Goal: Task Accomplishment & Management: Use online tool/utility

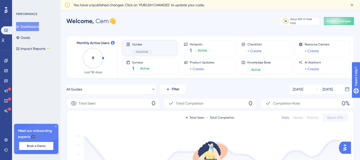
click at [56, 127] on icon at bounding box center [55, 126] width 3 height 3
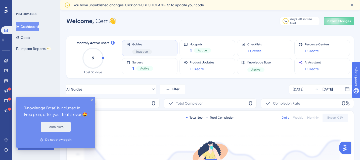
click at [58, 124] on button "Learn More" at bounding box center [56, 127] width 30 height 10
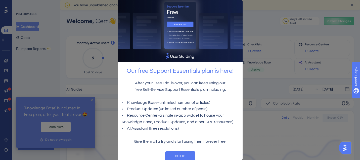
scroll to position [9, 0]
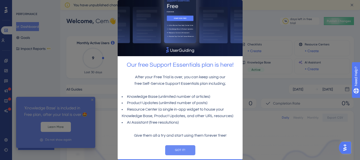
click at [181, 148] on button "GOT IT!" at bounding box center [180, 150] width 30 height 10
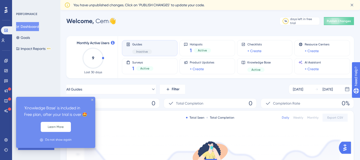
scroll to position [0, 0]
click at [93, 101] on div "'Knowledge Base' is included in Free plan, after your trial is over 🤩 Learn Mor…" at bounding box center [55, 122] width 79 height 51
click at [92, 100] on icon "close tooltip" at bounding box center [92, 100] width 2 height 2
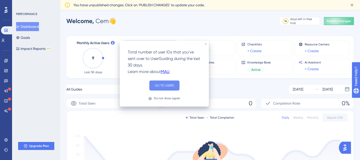
click at [159, 86] on button "GO TO USERS" at bounding box center [164, 86] width 30 height 10
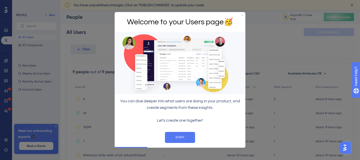
click at [241, 16] on icon "Close Preview" at bounding box center [242, 15] width 2 height 2
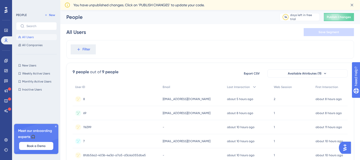
click at [55, 127] on icon at bounding box center [55, 126] width 3 height 3
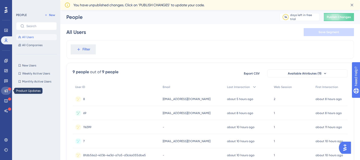
click at [6, 91] on icon at bounding box center [6, 91] width 4 height 4
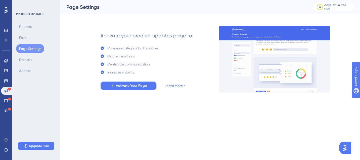
click at [127, 86] on span "Activate Your Page" at bounding box center [131, 86] width 31 height 6
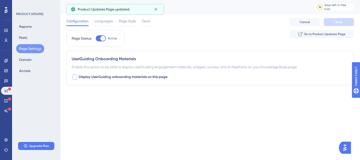
click at [127, 76] on span "Display UserGuiding onboarding materials on this page" at bounding box center [123, 77] width 89 height 6
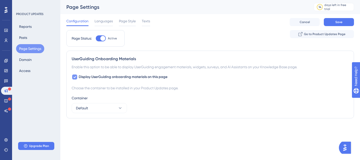
click at [127, 76] on span "Display UserGuiding onboarding materials on this page" at bounding box center [123, 77] width 89 height 6
checkbox input "false"
click at [110, 24] on span "Languages" at bounding box center [103, 21] width 18 height 6
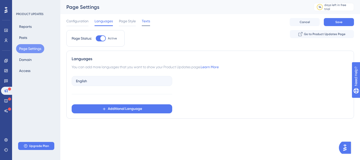
click at [148, 21] on span "Texts" at bounding box center [146, 21] width 8 height 6
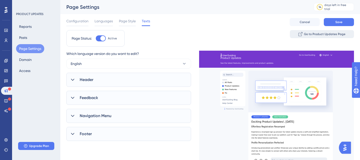
click at [332, 33] on span "Go to Product Updates Page" at bounding box center [324, 34] width 41 height 4
click at [107, 23] on span "Languages" at bounding box center [103, 21] width 18 height 6
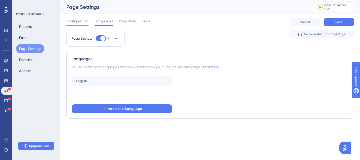
click at [81, 21] on span "Configuration" at bounding box center [77, 21] width 22 height 6
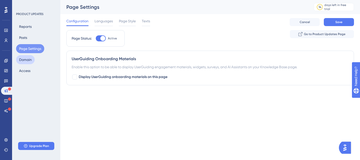
click at [26, 61] on button "Domain" at bounding box center [25, 59] width 19 height 9
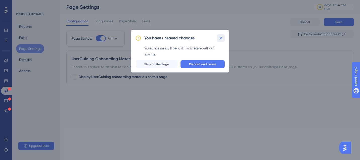
click at [220, 37] on icon at bounding box center [220, 38] width 3 height 3
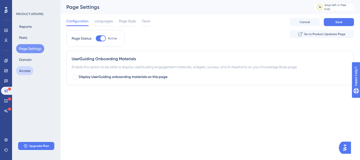
click at [20, 71] on button "Access" at bounding box center [24, 70] width 17 height 9
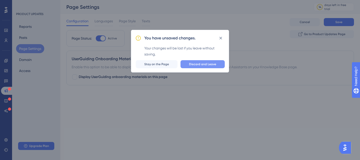
click at [197, 65] on span "Discard and Leave" at bounding box center [202, 64] width 27 height 4
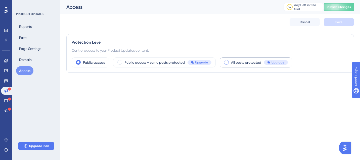
click at [238, 61] on span "All posts protected" at bounding box center [246, 63] width 30 height 6
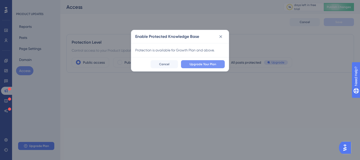
click at [219, 63] on button "Upgrade Your Plan" at bounding box center [203, 64] width 44 height 8
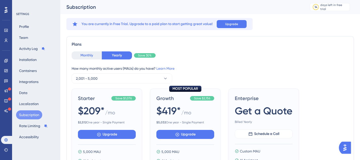
click at [91, 54] on button "Monthly" at bounding box center [87, 56] width 30 height 8
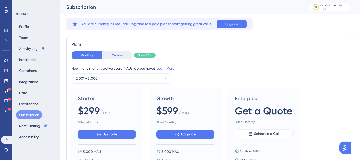
click at [124, 56] on button "Yearly" at bounding box center [117, 56] width 30 height 8
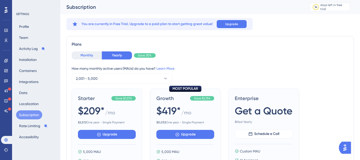
click at [92, 56] on button "Monthly" at bounding box center [87, 56] width 30 height 8
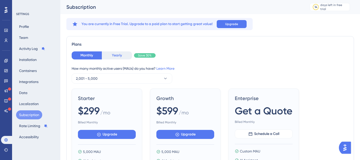
click at [122, 53] on button "Yearly" at bounding box center [117, 56] width 30 height 8
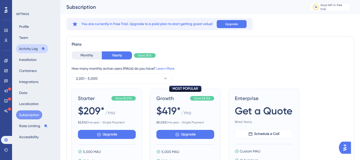
click at [32, 49] on button "Activity Log" at bounding box center [32, 48] width 32 height 9
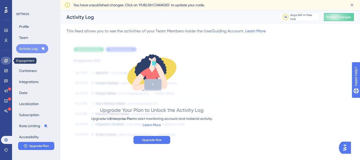
click at [8, 61] on icon at bounding box center [5, 60] width 3 height 3
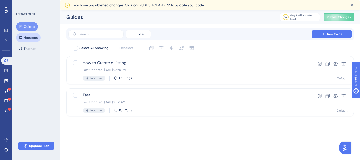
click at [37, 34] on button "Hotspots" at bounding box center [28, 37] width 25 height 9
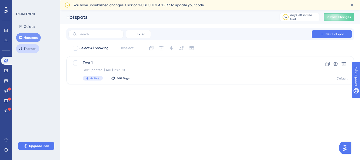
click at [35, 48] on button "Themes" at bounding box center [27, 48] width 23 height 9
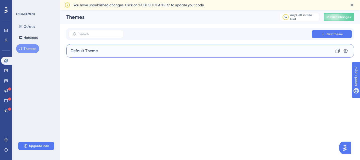
click at [90, 53] on span "Default Theme" at bounding box center [84, 51] width 27 height 6
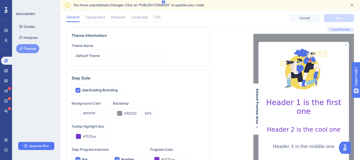
scroll to position [27, 0]
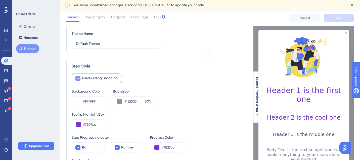
click at [79, 79] on div at bounding box center [77, 78] width 5 height 5
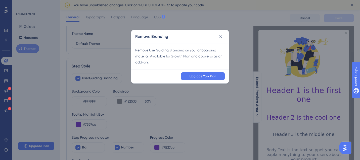
click at [80, 79] on div "Remove Branding Remove UserGuiding Branding on your onboarding material. Availa…" at bounding box center [180, 80] width 360 height 160
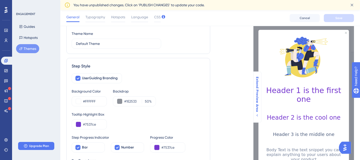
click at [256, 114] on icon at bounding box center [257, 116] width 4 height 4
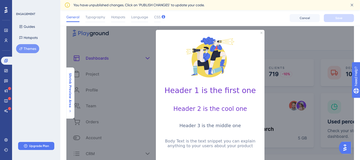
click at [70, 109] on icon at bounding box center [70, 111] width 4 height 4
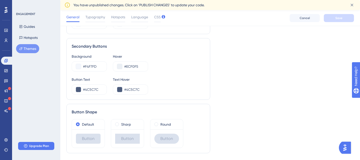
scroll to position [334, 0]
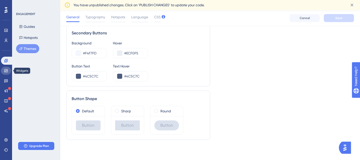
click at [8, 70] on icon at bounding box center [6, 71] width 4 height 4
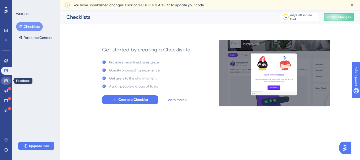
click at [7, 81] on icon at bounding box center [6, 81] width 4 height 3
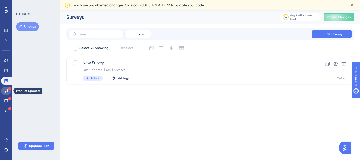
click at [6, 90] on icon at bounding box center [6, 91] width 4 height 4
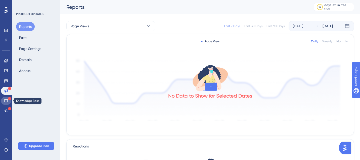
click at [4, 101] on icon at bounding box center [6, 101] width 4 height 4
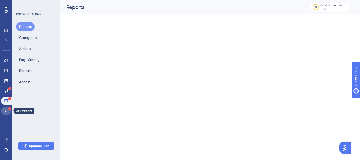
click at [5, 110] on icon at bounding box center [6, 110] width 4 height 3
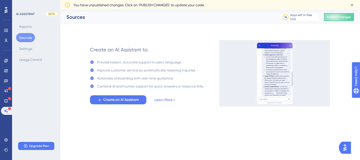
click at [114, 106] on div "Create an AI Assistant to: Provide instant, accurate support in users' language…" at bounding box center [146, 73] width 125 height 66
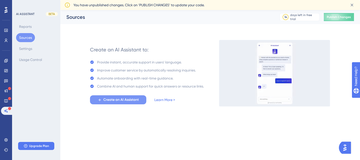
click at [115, 102] on span "Create an AI Assistant" at bounding box center [120, 100] width 35 height 6
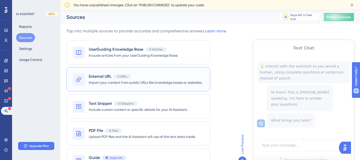
click at [150, 77] on div "External URL 0 URLs" at bounding box center [146, 77] width 114 height 6
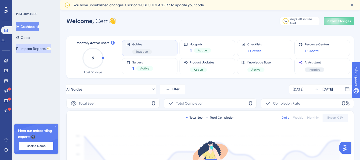
click at [36, 45] on button "Impact Reports BETA" at bounding box center [33, 48] width 35 height 9
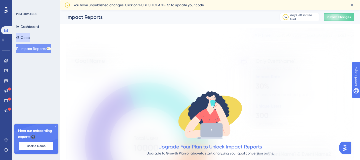
click at [30, 35] on button "Goals" at bounding box center [23, 37] width 14 height 9
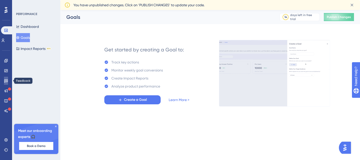
click at [7, 81] on icon at bounding box center [6, 81] width 4 height 4
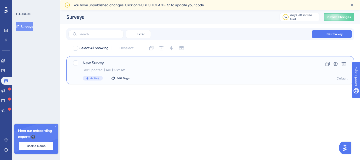
click at [146, 68] on div "New Survey Last Updated: Oct 10 2025, 10:23 AM Active Edit Tags" at bounding box center [190, 70] width 215 height 21
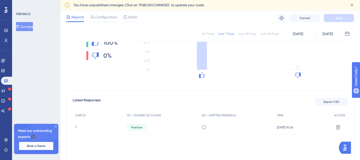
scroll to position [102, 0]
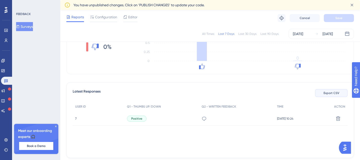
click at [328, 93] on span "Export CSV" at bounding box center [331, 93] width 16 height 4
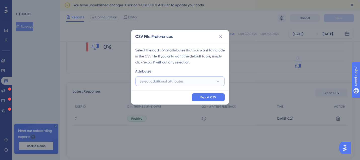
click at [192, 81] on button "Select additional attributes" at bounding box center [179, 81] width 89 height 10
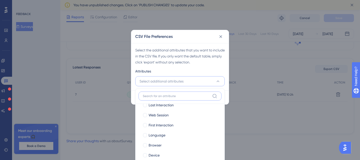
scroll to position [0, 0]
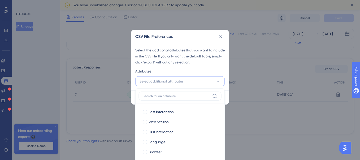
click at [216, 66] on div "Select the additional attributes that you want to include in the CSV file. If y…" at bounding box center [179, 66] width 97 height 47
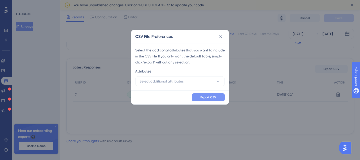
click at [212, 97] on span "Export CSV" at bounding box center [208, 97] width 16 height 4
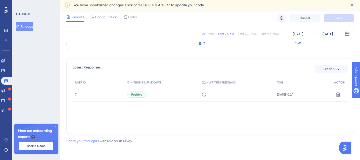
click at [88, 141] on link "Share your thoughts" at bounding box center [82, 141] width 32 height 4
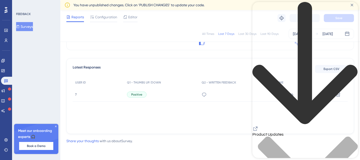
click at [258, 126] on icon "Resource Center Header" at bounding box center [255, 129] width 6 height 6
click at [56, 126] on icon at bounding box center [55, 126] width 3 height 3
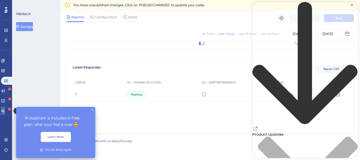
click at [5, 109] on icon at bounding box center [3, 111] width 4 height 4
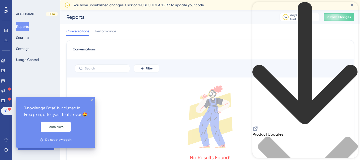
click at [93, 102] on div "'Knowledge Base' is included in Free plan, after your trial is over 🤩 Learn Mor…" at bounding box center [55, 122] width 79 height 51
click at [92, 100] on icon "close tooltip" at bounding box center [92, 100] width 2 height 2
click at [5, 103] on icon at bounding box center [3, 101] width 4 height 4
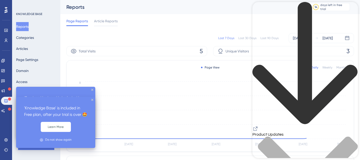
click at [8, 89] on icon at bounding box center [9, 89] width 3 height 3
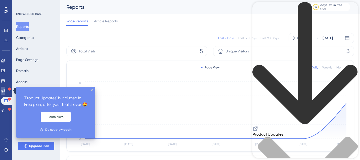
click at [5, 89] on icon at bounding box center [3, 91] width 4 height 4
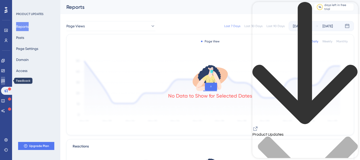
click at [5, 81] on icon at bounding box center [3, 81] width 4 height 4
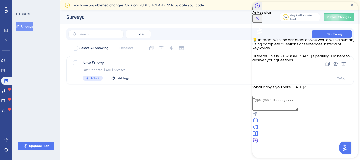
click at [260, 15] on icon "Close Button" at bounding box center [257, 18] width 6 height 6
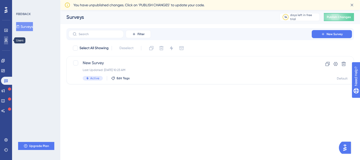
click at [7, 39] on icon at bounding box center [6, 40] width 4 height 4
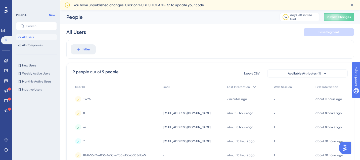
click at [7, 10] on icon at bounding box center [6, 10] width 3 height 6
click at [6, 70] on icon at bounding box center [6, 71] width 4 height 4
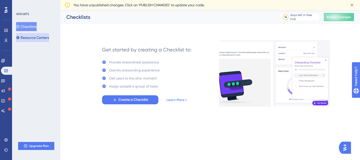
click at [36, 37] on button "Resource Centers" at bounding box center [32, 37] width 33 height 9
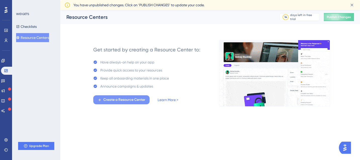
click at [121, 98] on span "Create a Resource Center" at bounding box center [124, 100] width 42 height 6
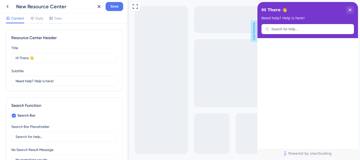
click at [37, 15] on div "Content Style Tabs" at bounding box center [64, 18] width 129 height 10
click at [40, 19] on span "Style" at bounding box center [39, 18] width 8 height 6
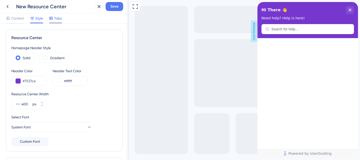
click at [56, 19] on span "Tabs" at bounding box center [58, 18] width 8 height 6
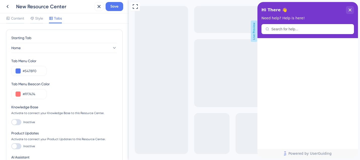
click at [19, 122] on div at bounding box center [16, 122] width 10 height 6
click at [11, 122] on input "Inactive" at bounding box center [11, 122] width 0 height 0
checkbox input "true"
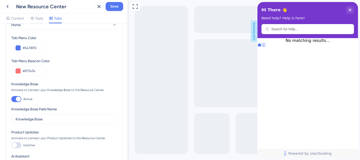
scroll to position [25, 0]
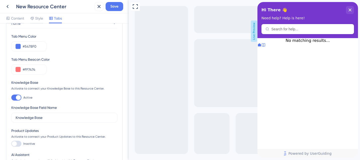
click at [19, 142] on div at bounding box center [16, 144] width 10 height 6
click at [11, 144] on input "Inactive" at bounding box center [11, 144] width 0 height 0
checkbox input "true"
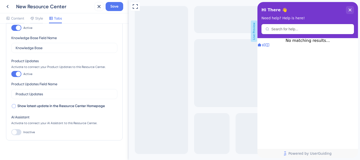
scroll to position [95, 0]
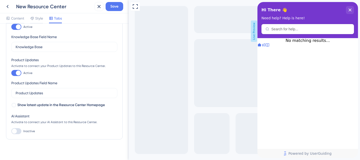
click at [18, 133] on div at bounding box center [16, 131] width 10 height 6
click at [11, 132] on input "Inactive" at bounding box center [11, 131] width 0 height 0
checkbox input "true"
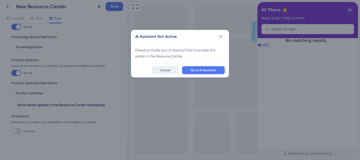
click at [170, 71] on span "Cancel" at bounding box center [165, 70] width 10 height 4
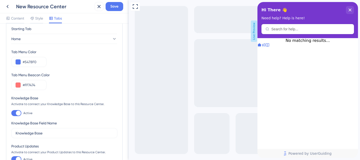
scroll to position [0, 0]
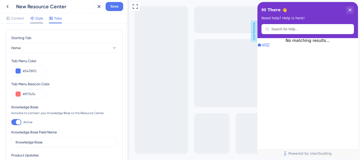
click at [37, 17] on span "Style" at bounding box center [39, 18] width 8 height 6
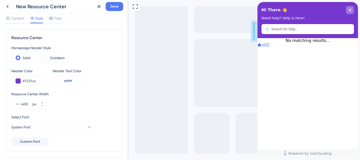
click at [351, 10] on icon "close resource center" at bounding box center [349, 10] width 3 height 3
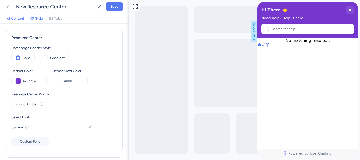
click at [22, 19] on span "Content" at bounding box center [17, 18] width 13 height 6
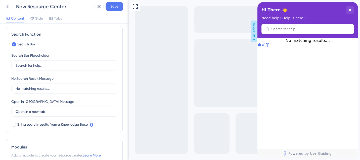
scroll to position [75, 0]
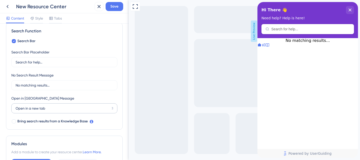
click at [48, 112] on label "Open in a new tab 3" at bounding box center [64, 109] width 106 height 10
click at [48, 111] on input "Open in a new tab" at bounding box center [63, 109] width 94 height 6
click at [43, 122] on span "Bring search results from a Knowledge Base" at bounding box center [52, 122] width 70 height 6
checkbox input "true"
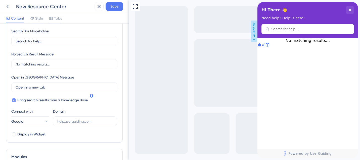
scroll to position [103, 0]
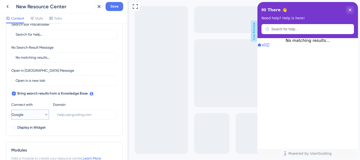
click at [44, 114] on icon at bounding box center [46, 114] width 5 height 5
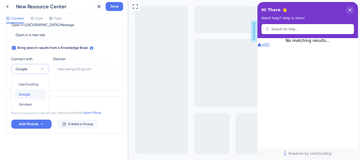
click at [37, 94] on button "Google Google" at bounding box center [30, 94] width 31 height 10
click at [35, 82] on span "Display in Widget" at bounding box center [31, 82] width 28 height 6
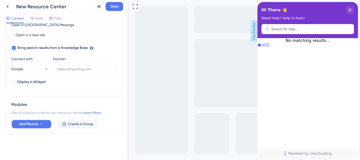
click at [41, 124] on icon at bounding box center [42, 125] width 2 height 2
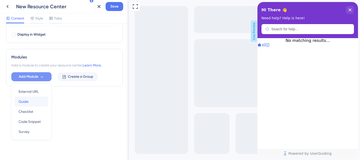
click at [32, 104] on div "Guide Guide" at bounding box center [32, 102] width 26 height 10
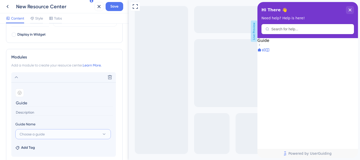
click at [66, 137] on button "Choose a guide" at bounding box center [62, 134] width 95 height 10
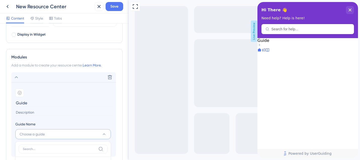
scroll to position [238, 0]
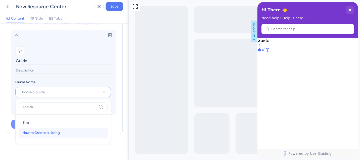
click at [60, 132] on span "How to Create a Listing" at bounding box center [41, 133] width 37 height 6
type input "How to Create a Listing"
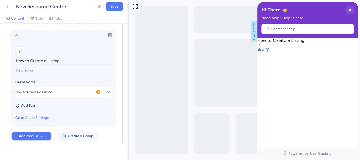
click at [46, 136] on button "Add Module" at bounding box center [31, 136] width 40 height 9
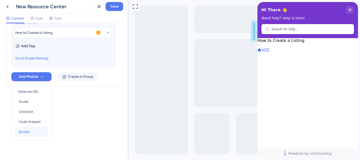
click at [33, 130] on div "Survey Survey" at bounding box center [32, 132] width 26 height 10
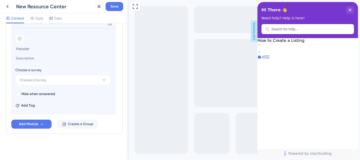
scroll to position [264, 0]
click at [55, 79] on button "Choose a Survey" at bounding box center [62, 80] width 95 height 10
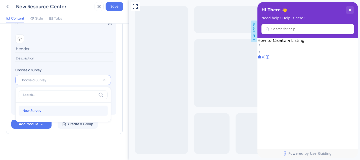
click at [41, 114] on div "New Survey New Survey" at bounding box center [63, 111] width 81 height 10
type input "New Survey"
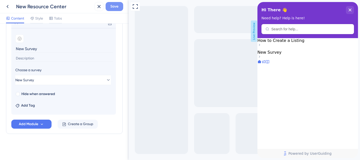
click at [114, 4] on span "Save" at bounding box center [114, 7] width 8 height 6
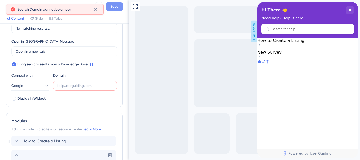
scroll to position [125, 0]
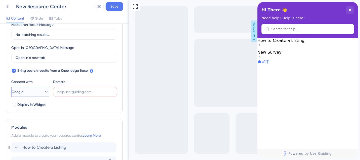
click at [44, 93] on icon at bounding box center [46, 91] width 5 height 5
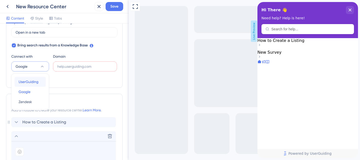
click at [38, 83] on span "UserGuiding" at bounding box center [29, 82] width 20 height 6
type input "https://pour.help.userguiding.com/api/search?kb_id=21463&lang_code=en"
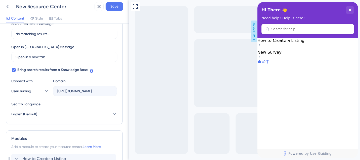
scroll to position [125, 0]
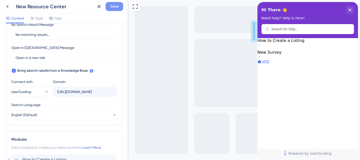
click at [114, 7] on span "Save" at bounding box center [114, 7] width 8 height 6
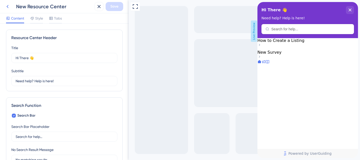
click at [8, 8] on icon at bounding box center [8, 7] width 6 height 6
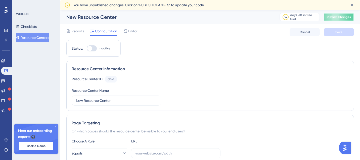
click at [339, 15] on button "Publish Changes" at bounding box center [339, 17] width 30 height 8
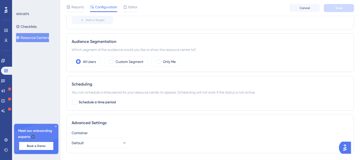
scroll to position [162, 0]
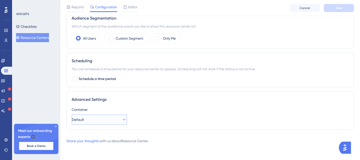
click at [117, 120] on button "Default" at bounding box center [99, 120] width 55 height 10
click at [134, 89] on div "Status: Inactive Resource Center Information Resource Center ID: 6064 Copy Reso…" at bounding box center [209, 2] width 287 height 264
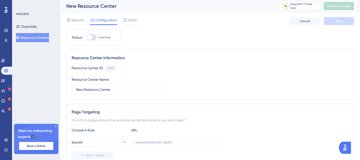
scroll to position [0, 0]
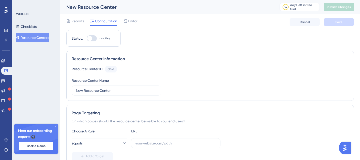
click at [95, 36] on div at bounding box center [92, 38] width 10 height 6
click at [87, 38] on input "Inactive" at bounding box center [86, 38] width 0 height 0
checkbox input "false"
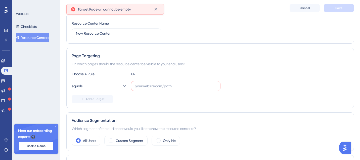
scroll to position [63, 0]
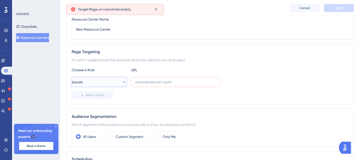
click at [98, 83] on button "equals" at bounding box center [99, 82] width 55 height 10
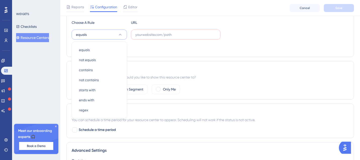
click at [158, 47] on div "Add a Target" at bounding box center [210, 48] width 277 height 8
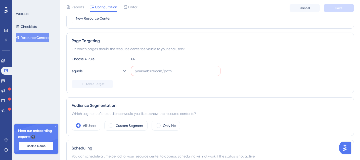
scroll to position [67, 0]
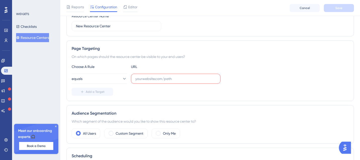
click at [158, 82] on label at bounding box center [175, 79] width 89 height 10
click at [158, 82] on input "text" at bounding box center [175, 79] width 81 height 6
paste input "https://business-staging.pour.now/overview"
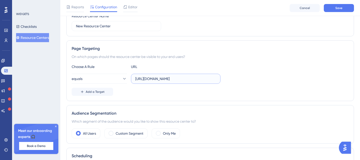
scroll to position [65, 0]
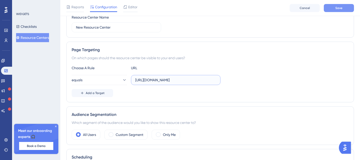
type input "https://business-staging.pour.now/overview"
click at [341, 7] on span "Save" at bounding box center [338, 8] width 7 height 4
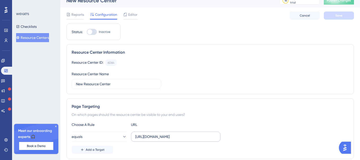
scroll to position [0, 0]
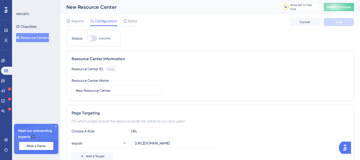
click at [93, 38] on div at bounding box center [92, 38] width 10 height 6
click at [87, 38] on input "Inactive" at bounding box center [86, 38] width 0 height 0
checkbox input "true"
click at [337, 21] on span "Save" at bounding box center [338, 22] width 7 height 4
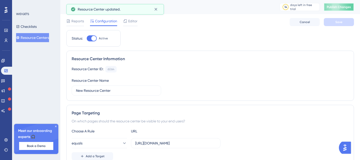
click at [339, 6] on span "Publish Changes" at bounding box center [339, 7] width 24 height 4
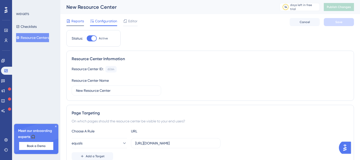
click at [78, 20] on span "Reports" at bounding box center [77, 21] width 13 height 6
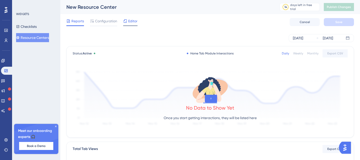
click at [129, 21] on span "Editor" at bounding box center [132, 21] width 9 height 6
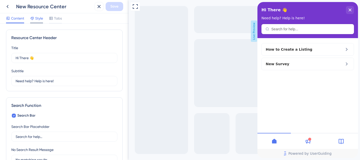
click at [38, 18] on span "Style" at bounding box center [39, 18] width 8 height 6
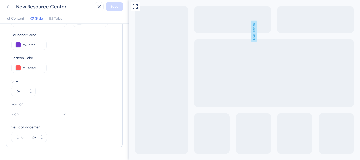
scroll to position [201, 0]
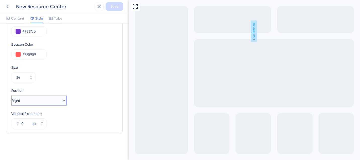
click at [61, 99] on icon at bounding box center [63, 100] width 5 height 5
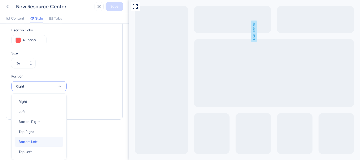
click at [36, 140] on span "Bottom Left" at bounding box center [28, 142] width 19 height 6
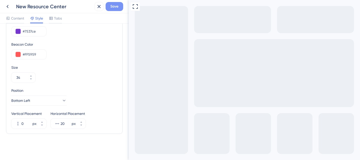
click at [116, 8] on span "Save" at bounding box center [114, 7] width 8 height 6
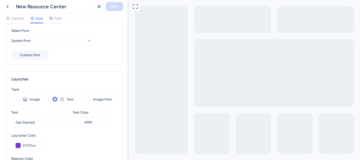
scroll to position [0, 0]
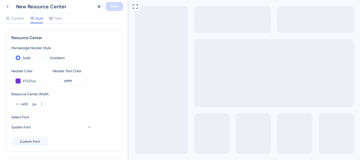
click at [8, 7] on icon at bounding box center [8, 6] width 2 height 3
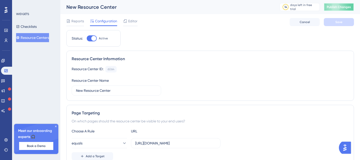
click at [342, 6] on span "Publish Changes" at bounding box center [339, 7] width 24 height 4
click at [80, 21] on span "Reports" at bounding box center [77, 21] width 13 height 6
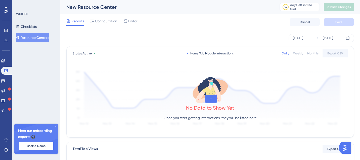
click at [56, 125] on icon at bounding box center [55, 126] width 3 height 3
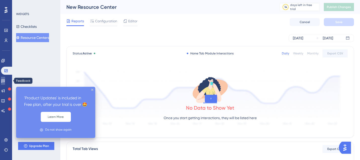
click at [5, 79] on icon at bounding box center [3, 81] width 4 height 4
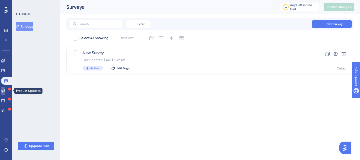
click at [5, 90] on icon at bounding box center [3, 91] width 4 height 4
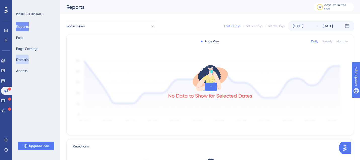
click at [28, 61] on button "Domain" at bounding box center [22, 59] width 13 height 9
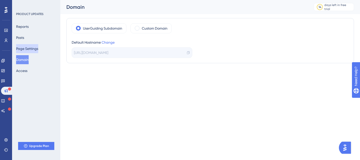
click at [34, 49] on button "Page Settings" at bounding box center [27, 48] width 22 height 9
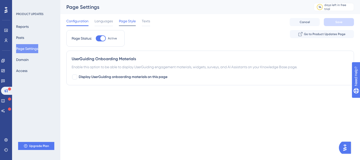
click at [129, 19] on span "Page Style" at bounding box center [127, 21] width 17 height 6
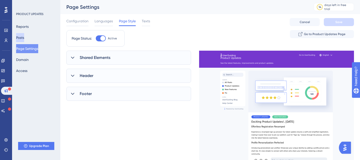
click at [24, 36] on button "Posts" at bounding box center [20, 37] width 8 height 9
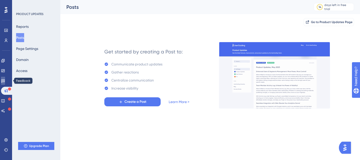
click at [5, 80] on icon at bounding box center [3, 81] width 4 height 4
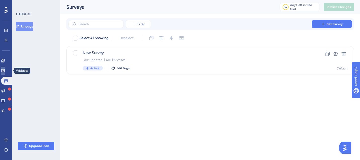
click at [5, 68] on link at bounding box center [3, 71] width 4 height 8
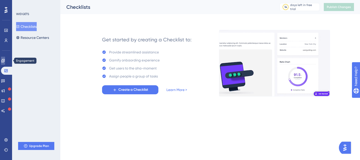
click at [5, 62] on icon at bounding box center [2, 60] width 3 height 3
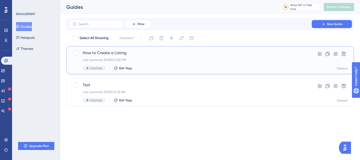
click at [151, 64] on div "How to Create a Listing Last Updated: Oct 10 2025, 02:30 PM Inactive Edit Tags" at bounding box center [190, 60] width 215 height 21
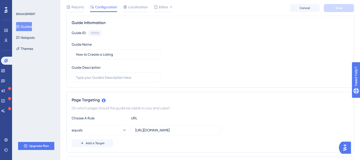
scroll to position [41, 0]
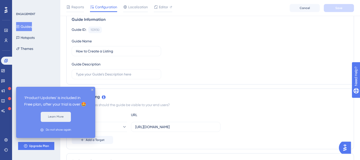
click at [54, 112] on button "Learn More" at bounding box center [56, 117] width 30 height 10
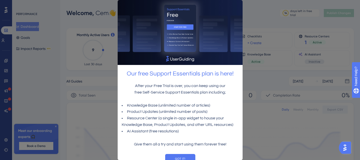
scroll to position [9, 0]
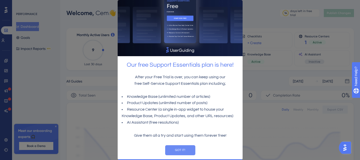
click at [173, 151] on button "GOT IT!" at bounding box center [180, 150] width 30 height 10
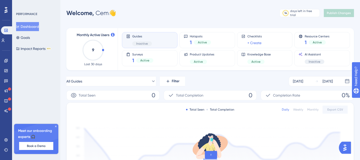
scroll to position [0, 0]
click at [56, 126] on icon at bounding box center [55, 126] width 3 height 3
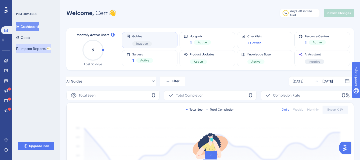
click at [35, 48] on button "Impact Reports BETA" at bounding box center [33, 48] width 35 height 9
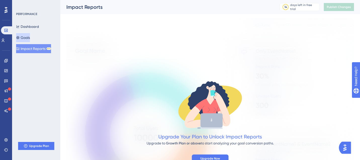
click at [30, 36] on button "Goals" at bounding box center [23, 37] width 14 height 9
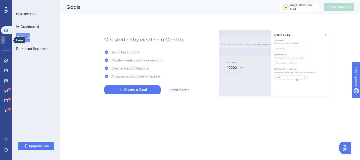
click at [5, 38] on link at bounding box center [3, 40] width 4 height 8
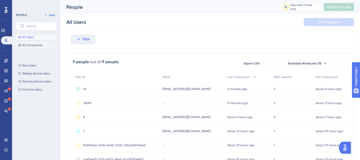
click at [37, 44] on span "All Companies" at bounding box center [32, 45] width 20 height 4
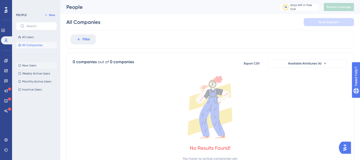
click at [33, 64] on span "New Users" at bounding box center [29, 66] width 14 height 4
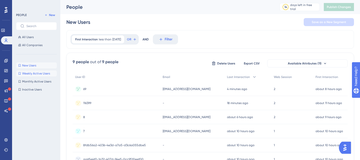
click at [33, 76] on button "Weekly Active Users Weekly Active Users" at bounding box center [36, 74] width 41 height 6
click at [35, 81] on span "Monthly Active Users" at bounding box center [36, 82] width 29 height 4
click at [35, 88] on span "Inactive Users" at bounding box center [32, 90] width 20 height 4
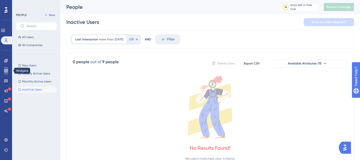
click at [6, 69] on icon at bounding box center [6, 71] width 4 height 4
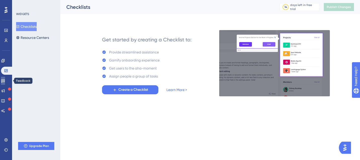
click at [5, 78] on link at bounding box center [3, 81] width 4 height 8
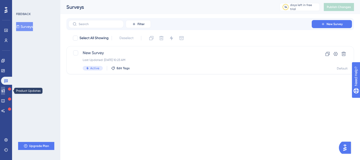
click at [5, 90] on icon at bounding box center [3, 91] width 4 height 4
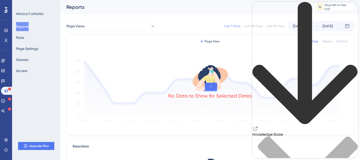
click at [258, 126] on icon "Resource Center Header" at bounding box center [255, 129] width 6 height 6
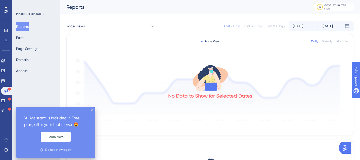
click at [9, 109] on icon at bounding box center [9, 109] width 3 height 3
click at [59, 150] on div "Do not show again" at bounding box center [58, 150] width 26 height 5
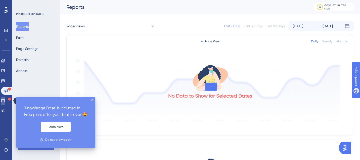
click at [5, 100] on icon at bounding box center [3, 101] width 4 height 4
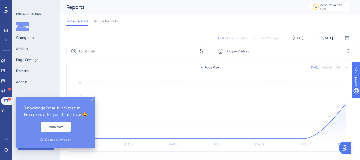
click at [50, 140] on div "Do not show again" at bounding box center [58, 140] width 26 height 5
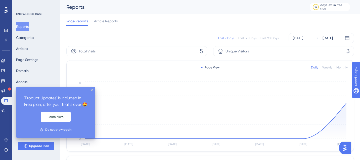
click at [47, 130] on div "Do not show again" at bounding box center [58, 130] width 26 height 5
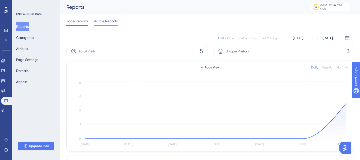
click at [107, 21] on span "Article Reports" at bounding box center [106, 21] width 24 height 6
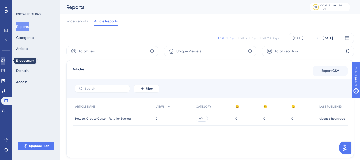
click at [5, 60] on icon at bounding box center [3, 61] width 4 height 4
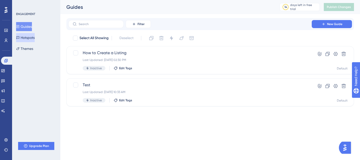
click at [33, 37] on button "Hotspots" at bounding box center [25, 37] width 19 height 9
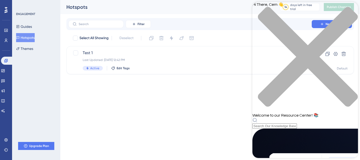
scroll to position [47, 0]
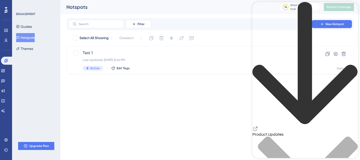
scroll to position [82, 0]
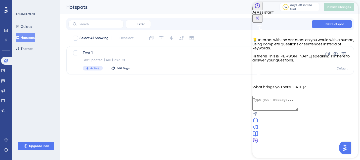
click at [258, 123] on icon at bounding box center [255, 120] width 6 height 6
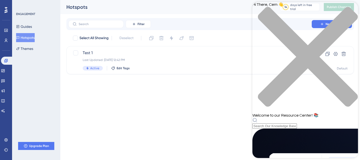
scroll to position [31, 0]
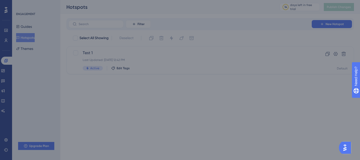
scroll to position [0, 0]
click at [251, 12] on div at bounding box center [180, 80] width 360 height 160
click at [144, 4] on icon "Close Preview" at bounding box center [143, 2] width 4 height 4
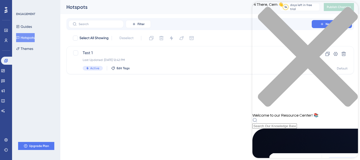
scroll to position [47, 0]
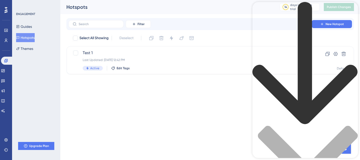
scroll to position [0, 0]
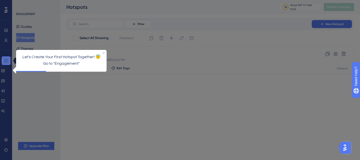
click at [6, 60] on icon at bounding box center [5, 60] width 3 height 3
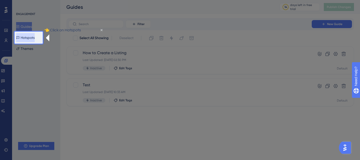
click at [29, 38] on button "Hotspots" at bounding box center [25, 37] width 19 height 9
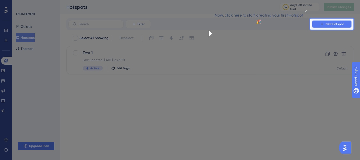
click at [332, 23] on span "New Hotspot" at bounding box center [334, 24] width 18 height 4
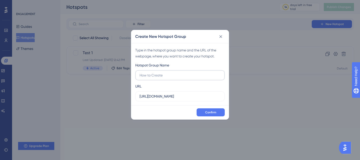
click at [192, 76] on input "text" at bounding box center [179, 76] width 81 height 6
type input "hh"
click at [211, 114] on span "Confirm" at bounding box center [210, 113] width 11 height 4
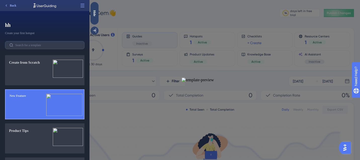
click at [60, 97] on img at bounding box center [64, 105] width 36 height 22
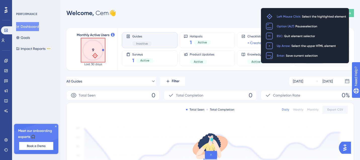
click at [94, 55] on icon "9" at bounding box center [93, 50] width 22 height 22
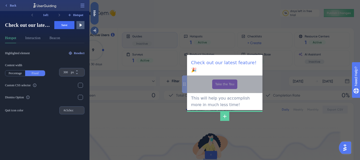
drag, startPoint x: 182, startPoint y: 78, endPoint x: 184, endPoint y: 91, distance: 13.9
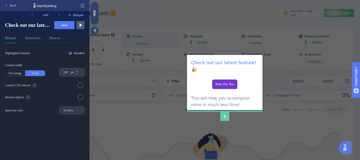
click at [66, 26] on span "Save" at bounding box center [64, 25] width 6 height 4
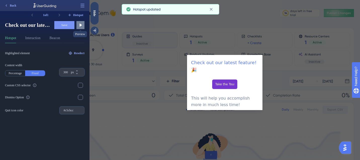
click at [80, 23] on icon at bounding box center [80, 25] width 5 height 5
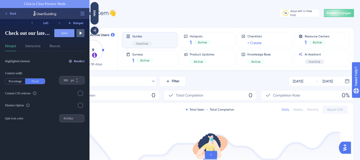
click at [81, 63] on span "Reselect" at bounding box center [79, 61] width 11 height 4
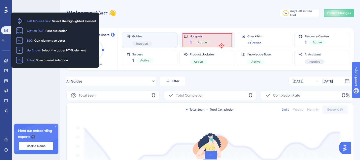
click at [221, 45] on div "Hotspots 1 Active" at bounding box center [207, 40] width 47 height 12
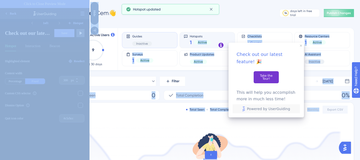
drag, startPoint x: 221, startPoint y: 43, endPoint x: 210, endPoint y: 39, distance: 12.6
click at [210, 0] on body "Performance Users Engagement Widgets Feedback Product Updates Knowledge Base AI…" at bounding box center [180, 0] width 360 height 0
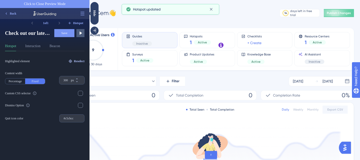
click at [81, 63] on span "Reselect" at bounding box center [79, 61] width 11 height 4
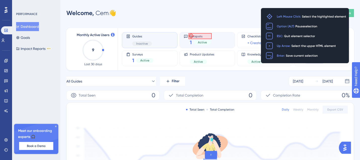
click at [190, 35] on span "Hotspots" at bounding box center [200, 36] width 21 height 4
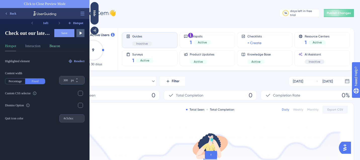
click at [59, 48] on button "Beacon" at bounding box center [54, 47] width 11 height 8
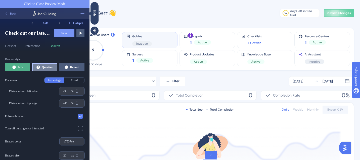
click at [49, 65] on button "Question" at bounding box center [44, 67] width 25 height 8
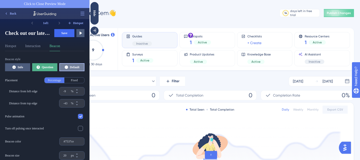
click at [75, 68] on button "Default" at bounding box center [71, 67] width 25 height 8
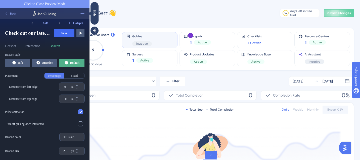
scroll to position [5, 0]
click at [81, 112] on icon at bounding box center [80, 112] width 3 height 2
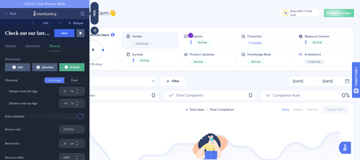
scroll to position [0, 0]
click at [80, 116] on div at bounding box center [80, 116] width 5 height 5
click at [80, 128] on div at bounding box center [80, 128] width 5 height 5
click at [80, 128] on icon at bounding box center [80, 128] width 3 height 3
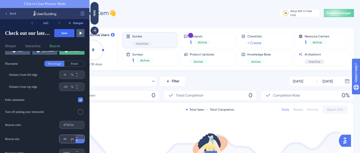
click at [78, 141] on icon at bounding box center [76, 140] width 3 height 3
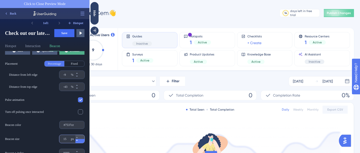
click at [78, 141] on icon at bounding box center [76, 140] width 3 height 3
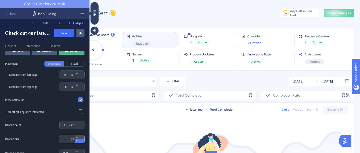
click at [78, 141] on icon at bounding box center [76, 140] width 3 height 3
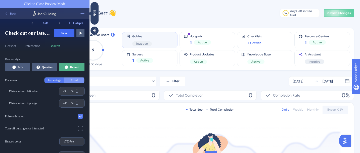
click at [76, 81] on button "Fixed" at bounding box center [74, 81] width 20 height 6
click at [58, 80] on button "Percentage" at bounding box center [54, 81] width 20 height 6
click at [75, 22] on span "Hotspot" at bounding box center [78, 23] width 10 height 4
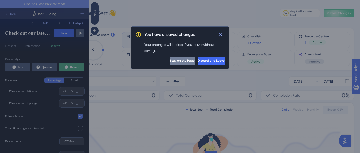
click at [170, 60] on span "Stay on the Page" at bounding box center [182, 61] width 25 height 4
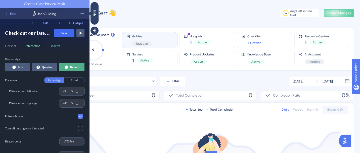
click at [38, 45] on button "Interaction" at bounding box center [32, 47] width 15 height 8
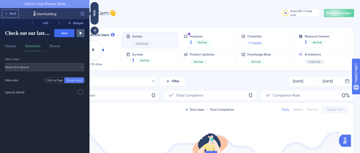
click at [11, 15] on span "Back" at bounding box center [13, 14] width 7 height 4
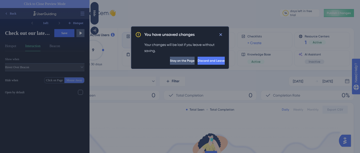
click at [210, 57] on button "Discard and Leave" at bounding box center [210, 61] width 27 height 8
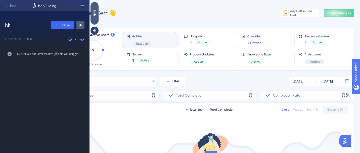
click at [98, 13] on div "Hide" at bounding box center [94, 13] width 8 height 6
